Goal: Information Seeking & Learning: Learn about a topic

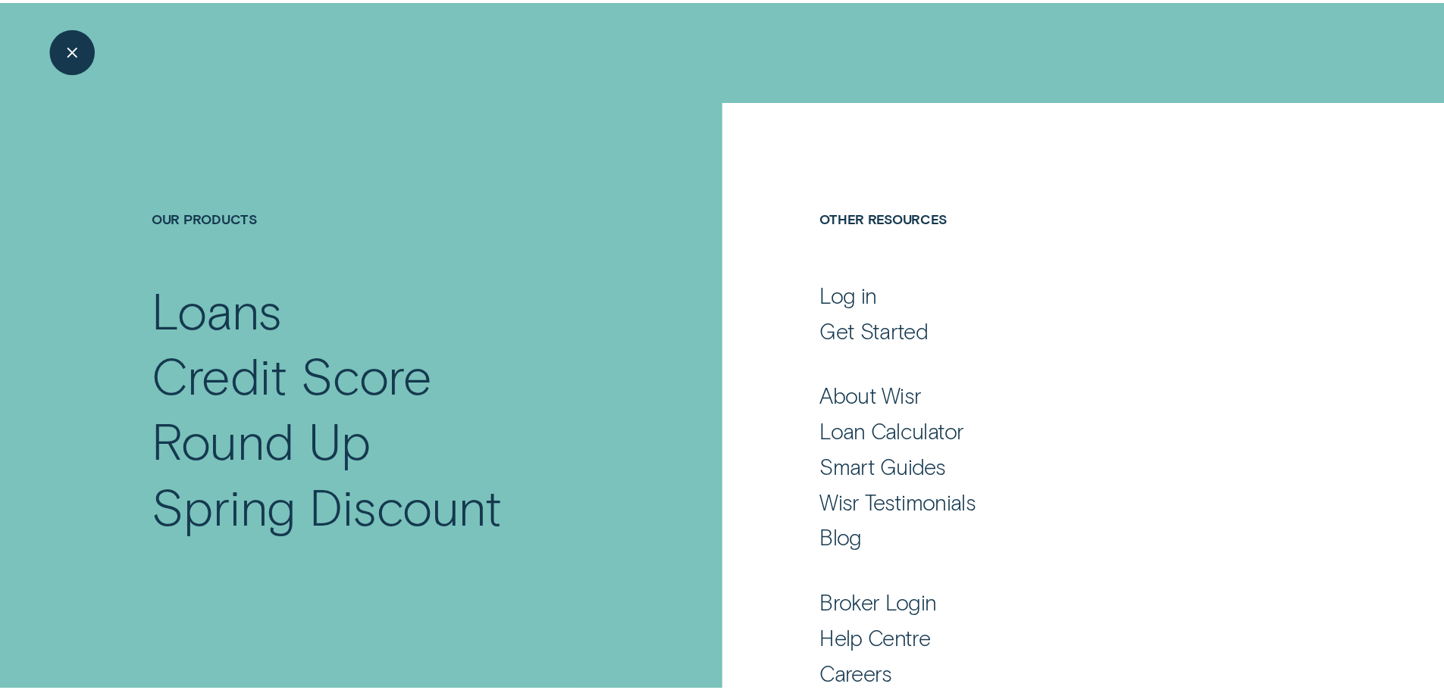
scroll to position [76, 0]
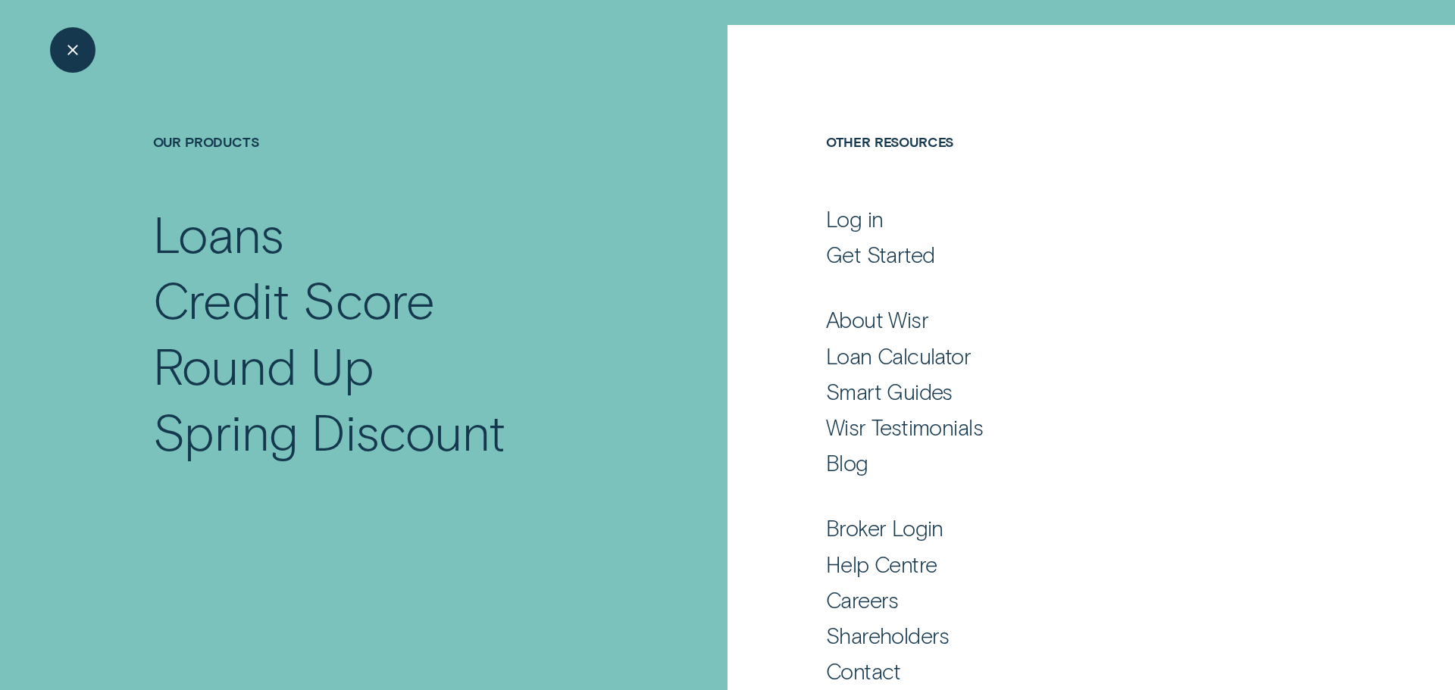
click at [893, 496] on ul "Broker Login Help Centre Careers Shareholders Contact" at bounding box center [1063, 583] width 475 height 204
click at [899, 427] on div "Wisr Testimonials" at bounding box center [904, 427] width 157 height 27
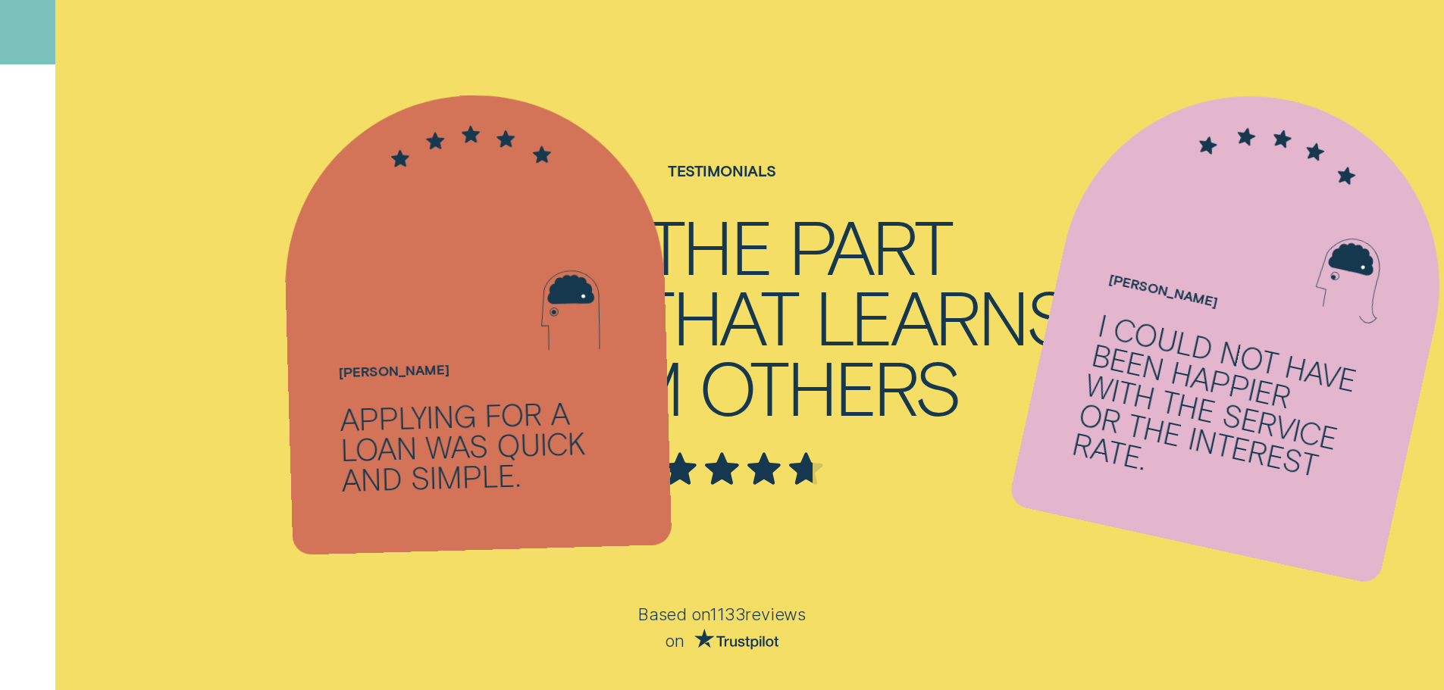
scroll to position [606, 0]
